Goal: Task Accomplishment & Management: Manage account settings

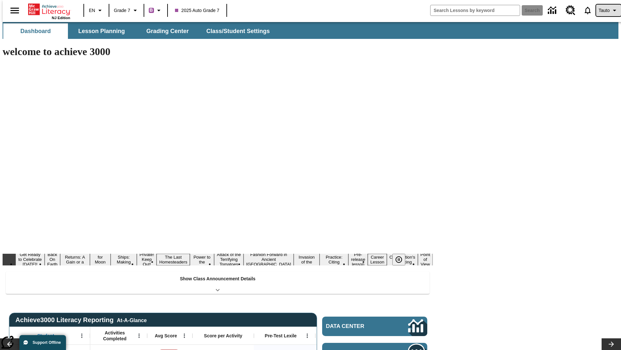
click at [606, 10] on span "Tauto" at bounding box center [604, 10] width 11 height 7
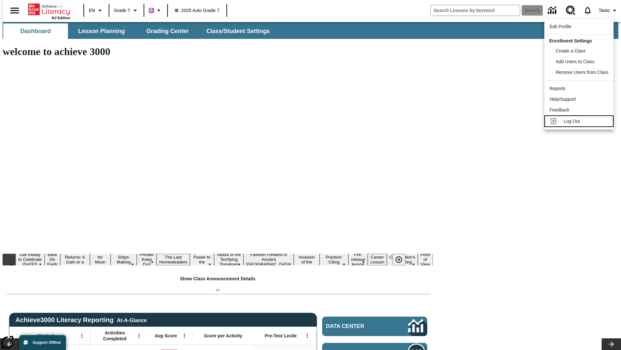
click at [580, 121] on span "Log Out" at bounding box center [572, 120] width 16 height 5
